Goal: Find specific page/section: Find specific page/section

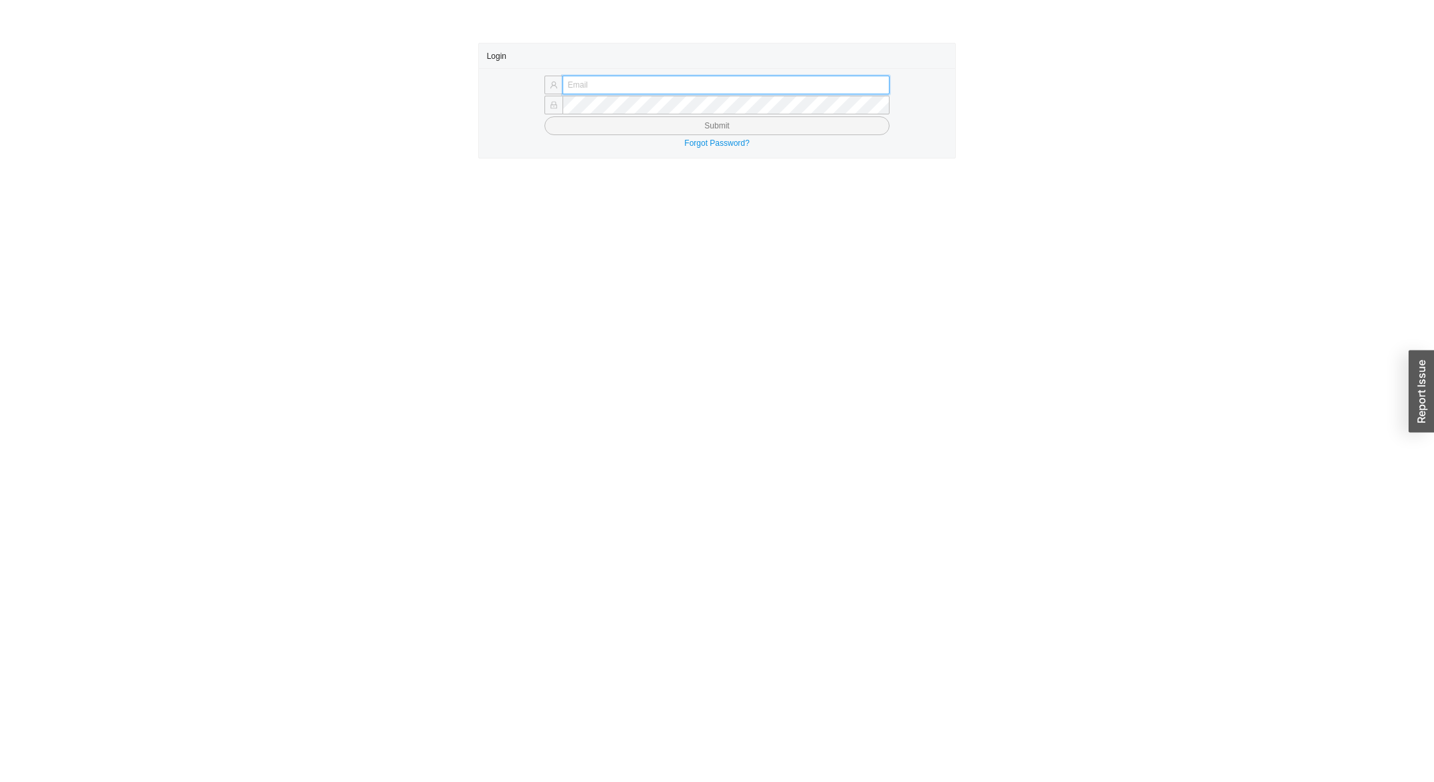
click at [601, 85] on input "text" at bounding box center [726, 85] width 327 height 19
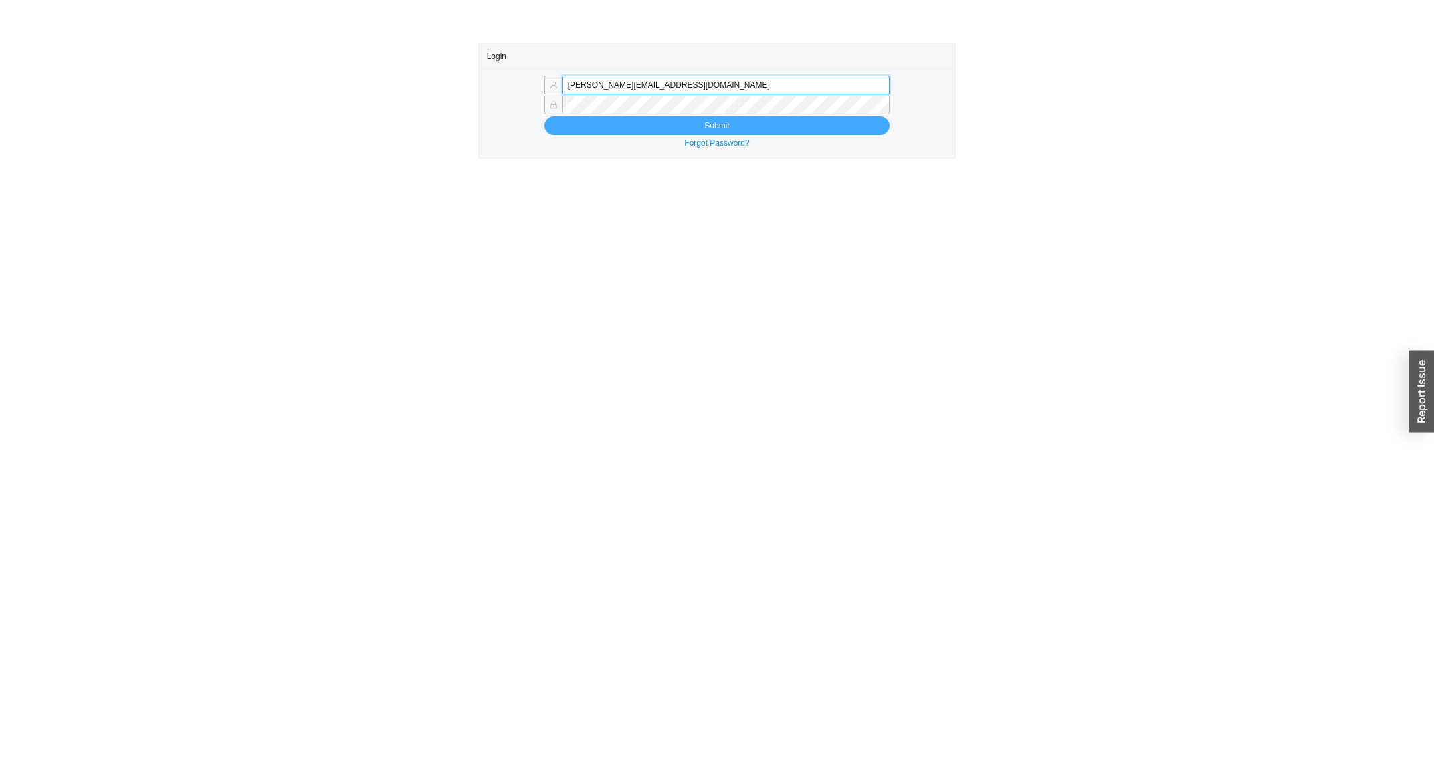
type input "miriama@homeandstone.com"
click at [632, 121] on button "Submit" at bounding box center [716, 125] width 345 height 19
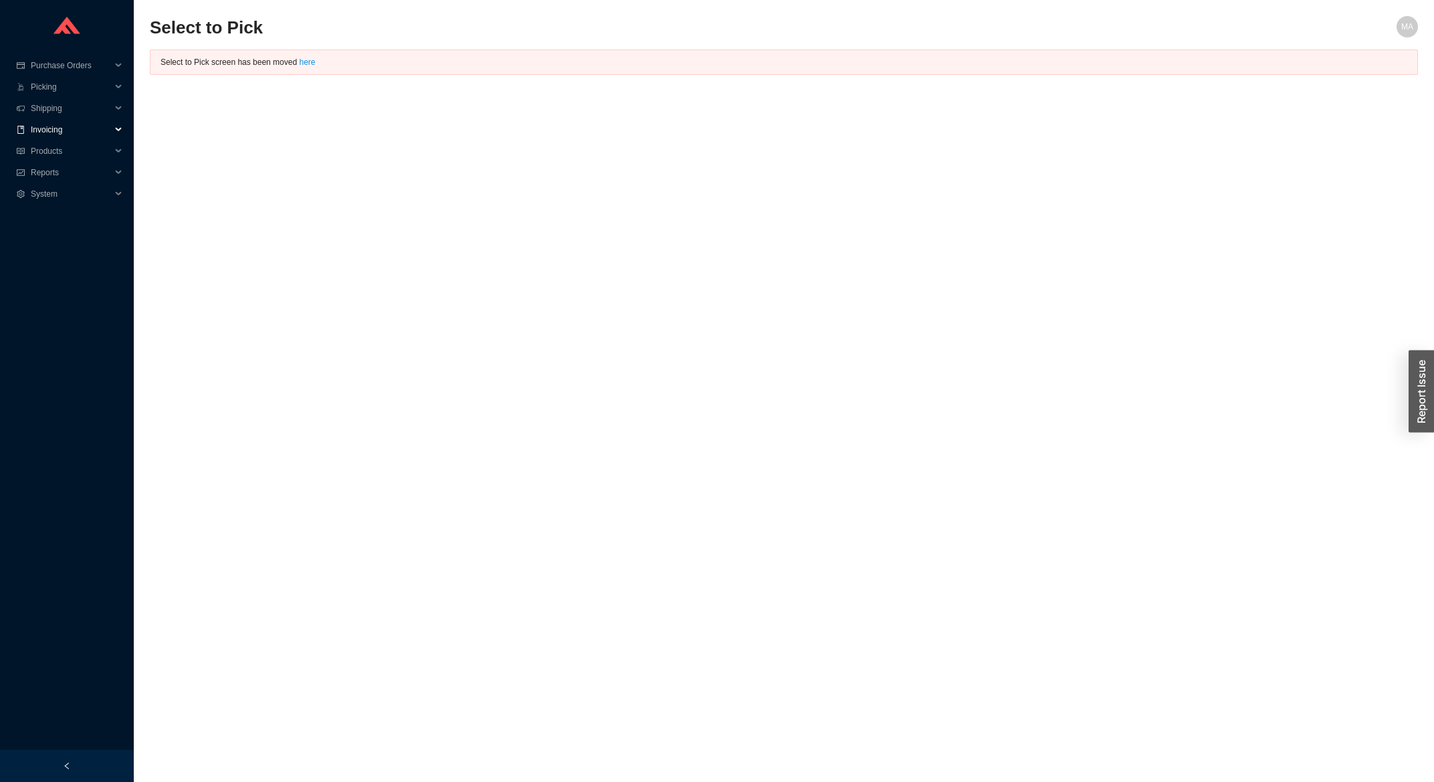
click at [85, 134] on span "Invoicing" at bounding box center [71, 129] width 80 height 21
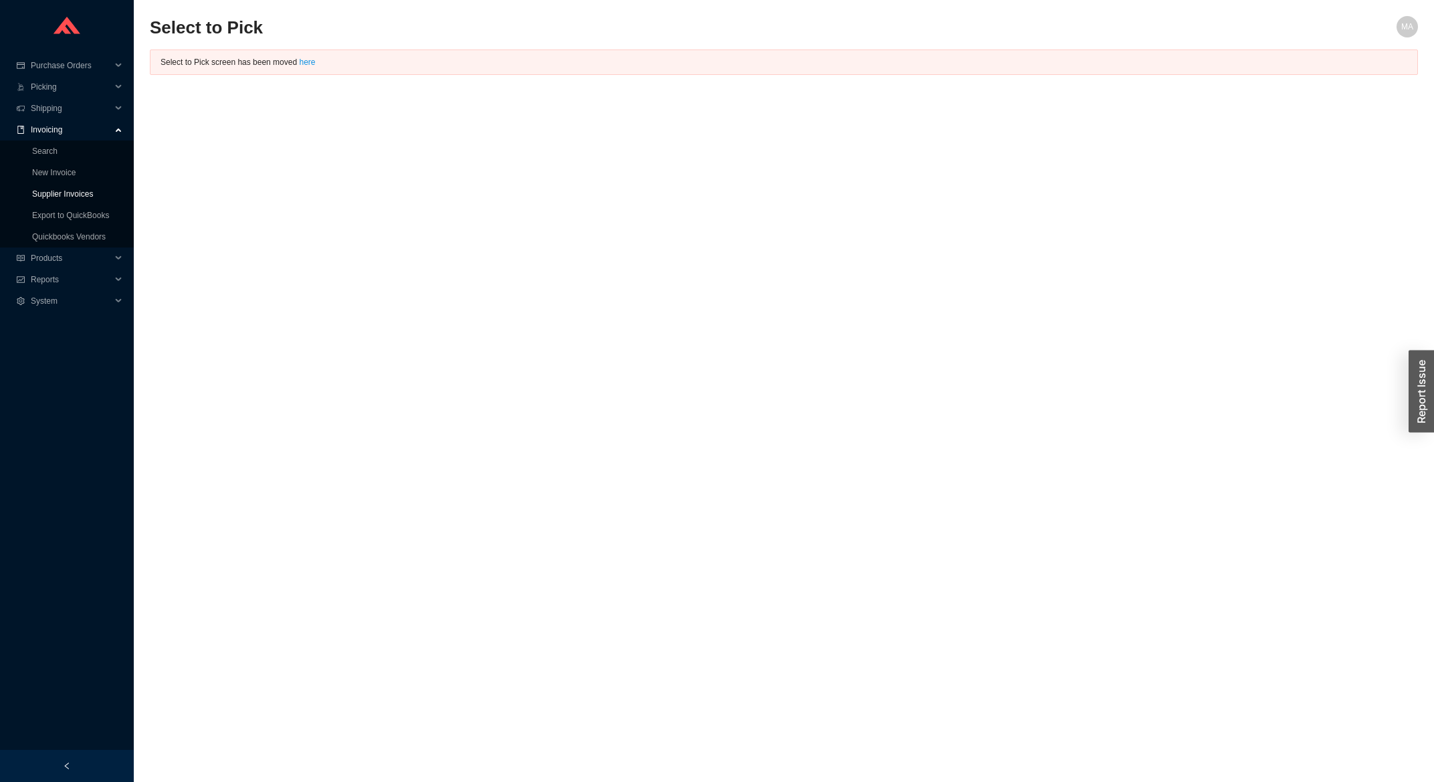
click at [57, 193] on link "Supplier Invoices" at bounding box center [62, 193] width 61 height 9
